Goal: Find specific page/section: Find specific page/section

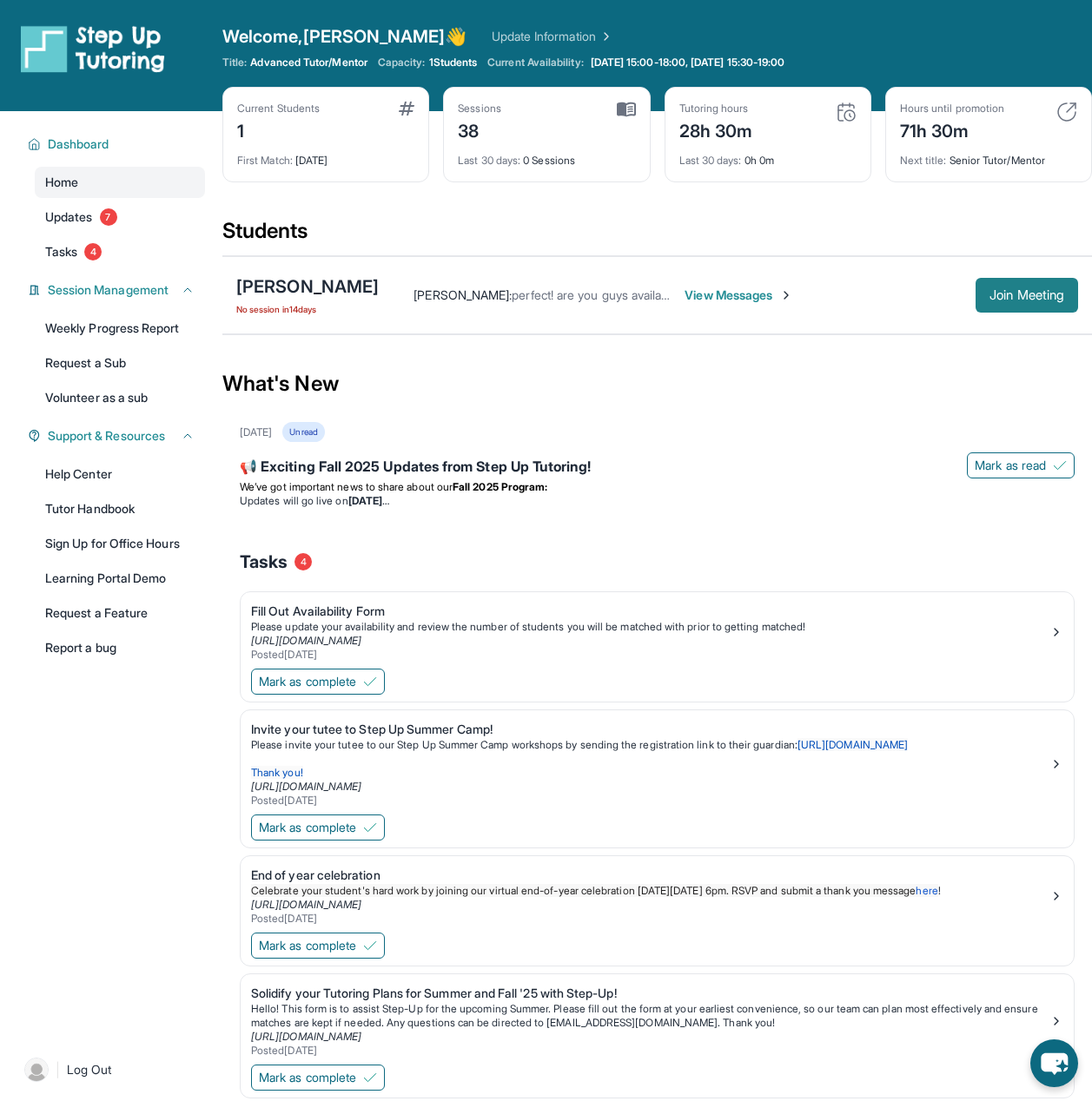
click at [991, 298] on span "Join Meeting" at bounding box center [1026, 295] width 74 height 10
click at [975, 288] on button "Join Meeting" at bounding box center [1026, 295] width 103 height 35
click at [1036, 294] on span "Join Meeting" at bounding box center [1026, 295] width 74 height 10
click at [543, 297] on span "View Messages" at bounding box center [597, 295] width 108 height 17
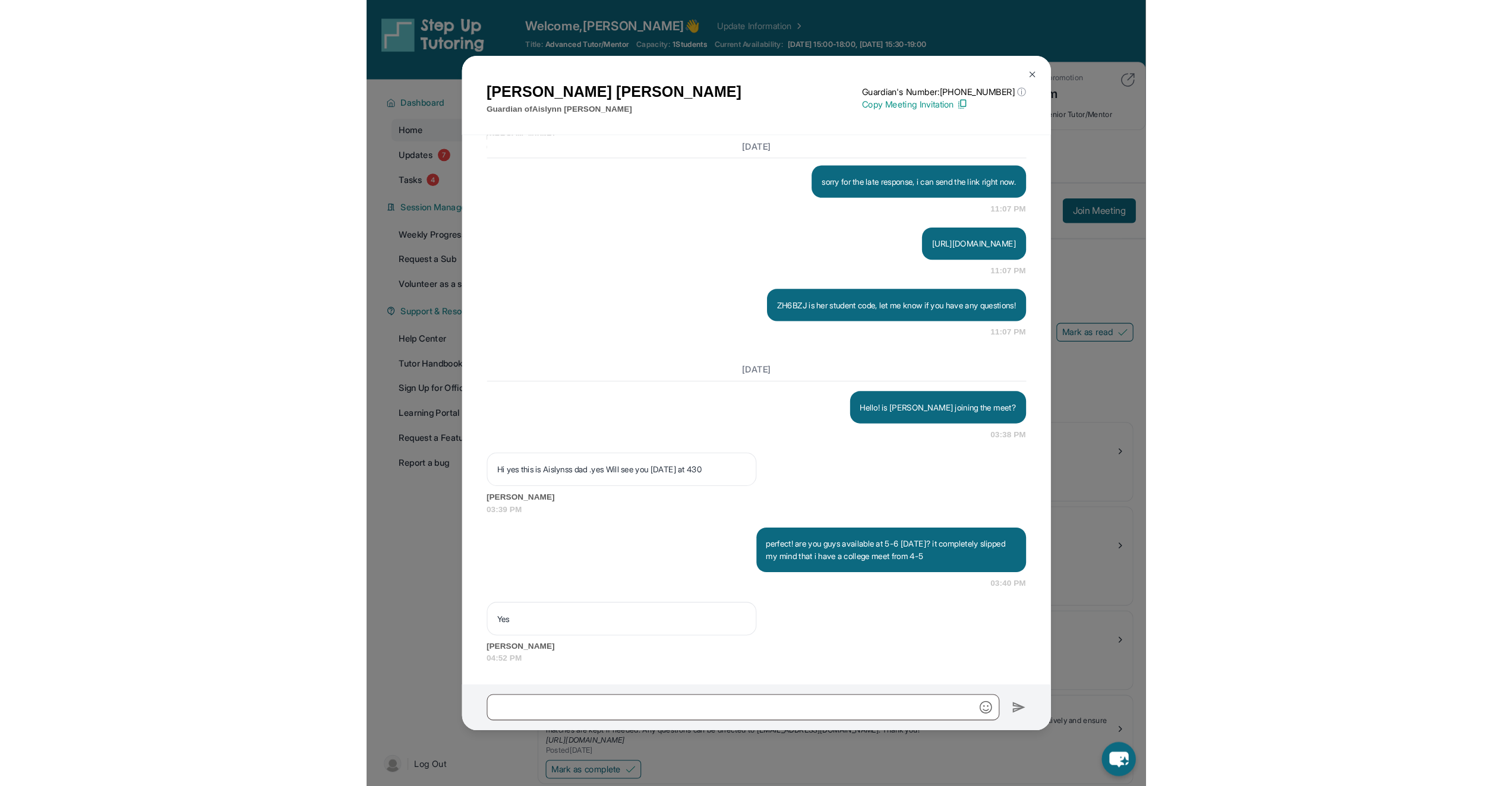
scroll to position [2150, 0]
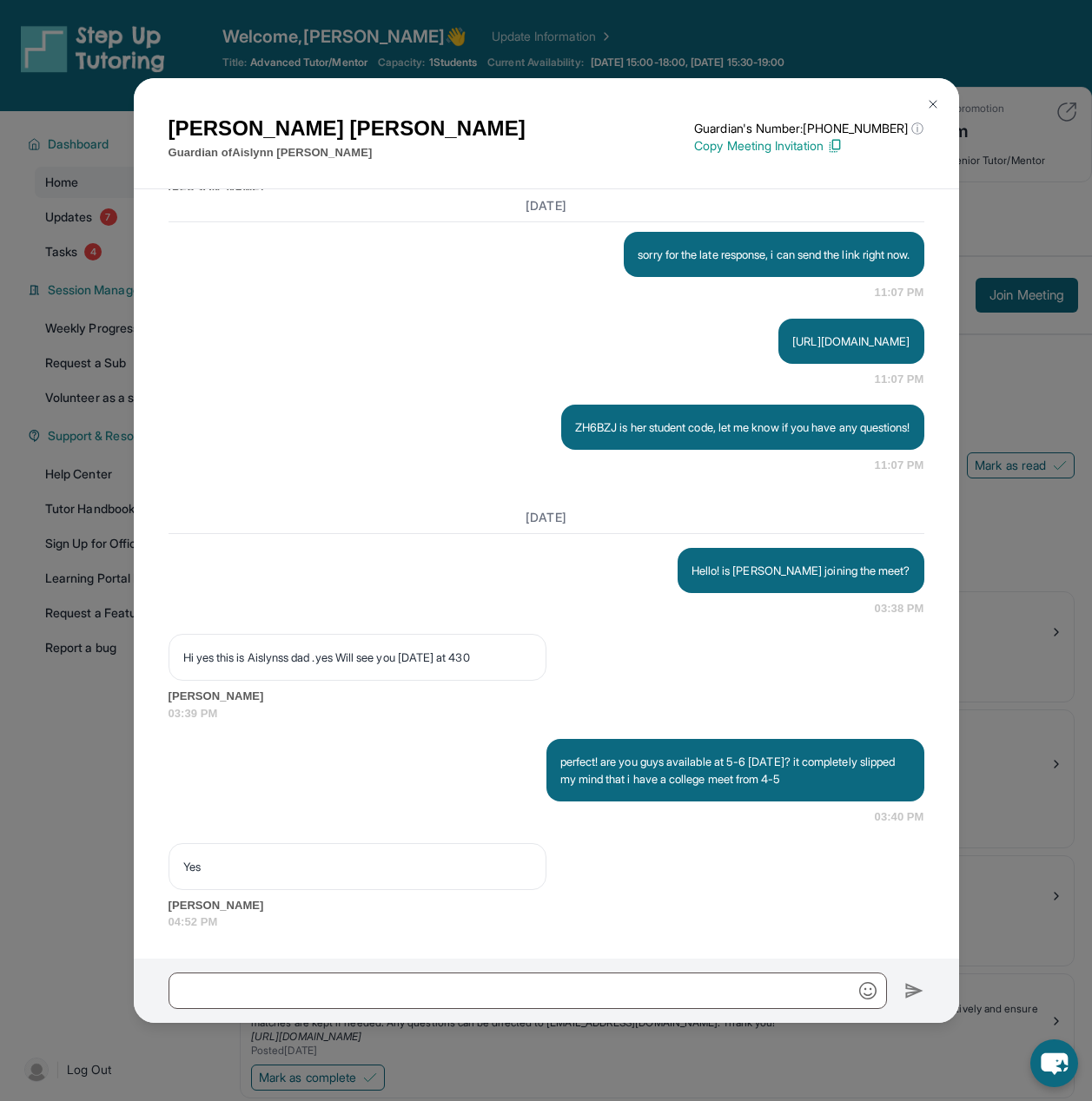
click at [933, 98] on img at bounding box center [933, 104] width 14 height 14
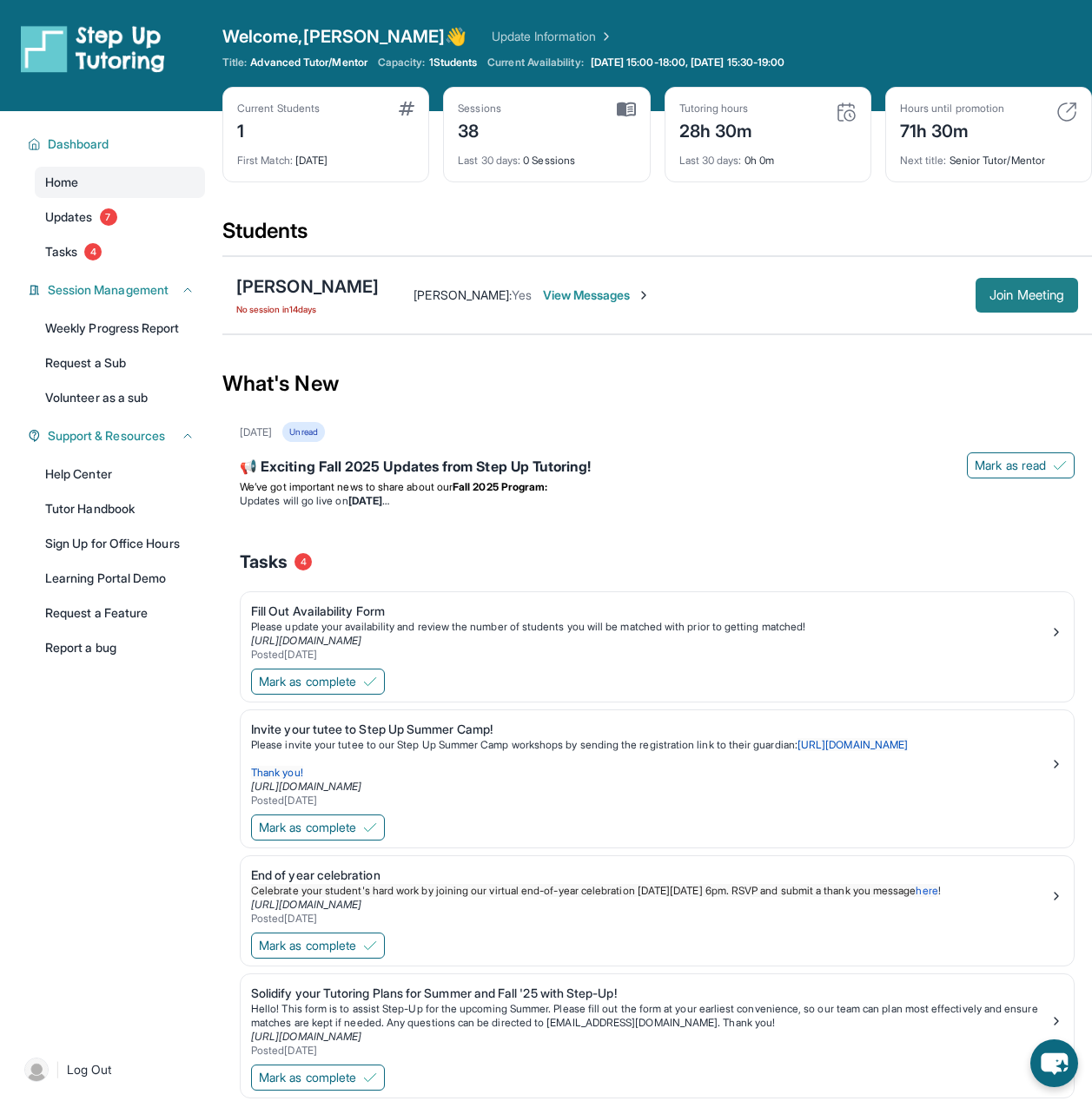
click at [999, 291] on span "Join Meeting" at bounding box center [1026, 295] width 74 height 10
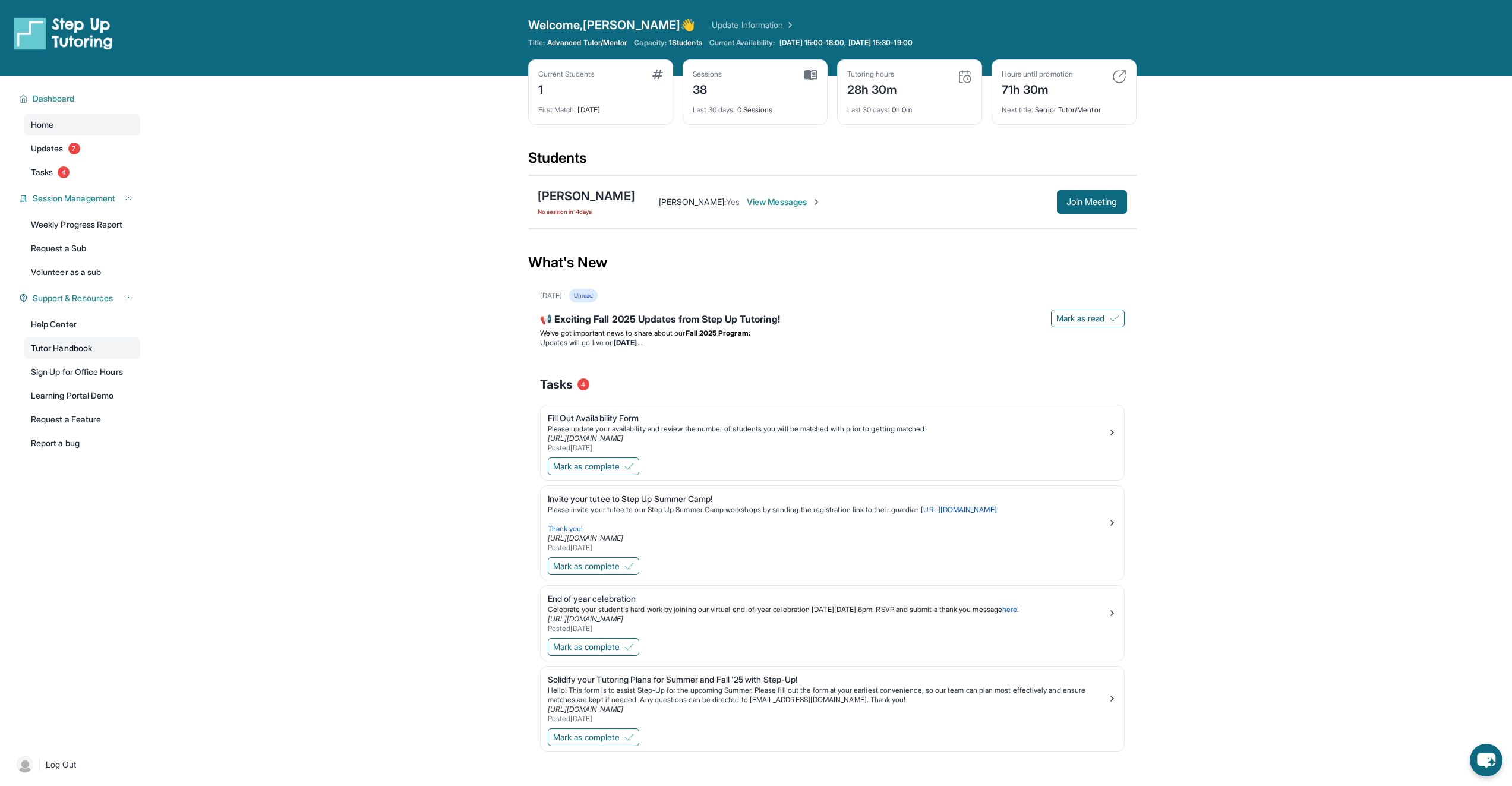
click at [102, 351] on link "Tutor Handbook" at bounding box center [82, 348] width 117 height 21
click at [86, 304] on div "Support & Resources" at bounding box center [75, 298] width 128 height 21
click at [89, 303] on span "Support & Resources" at bounding box center [73, 298] width 80 height 12
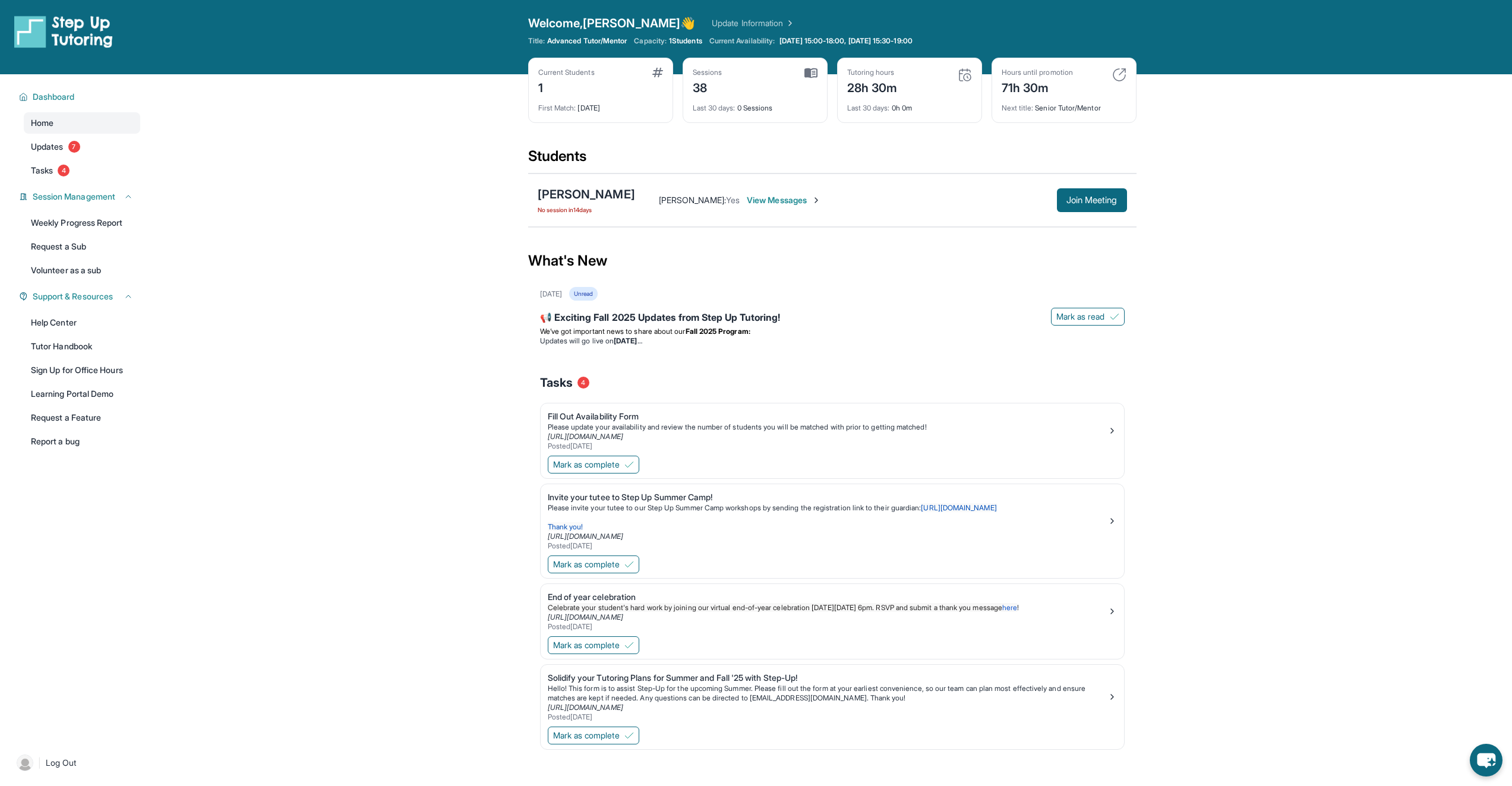
scroll to position [0, 0]
